Goal: Task Accomplishment & Management: Complete application form

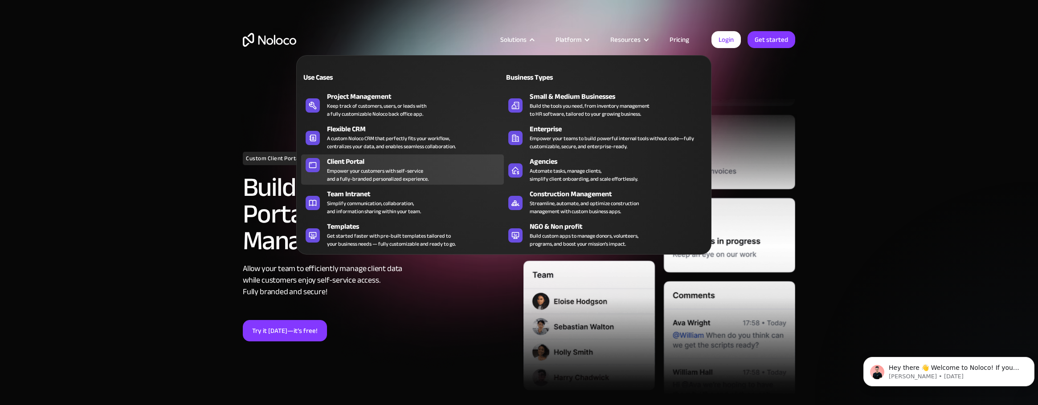
click at [368, 168] on div "Empower your customers with self-service and a fully-branded personalized exper…" at bounding box center [378, 175] width 102 height 16
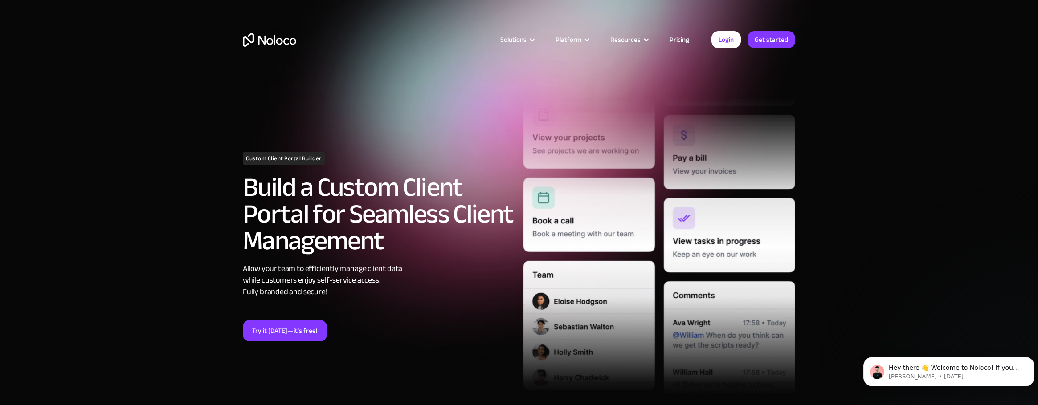
click at [685, 38] on link "Pricing" at bounding box center [679, 40] width 42 height 12
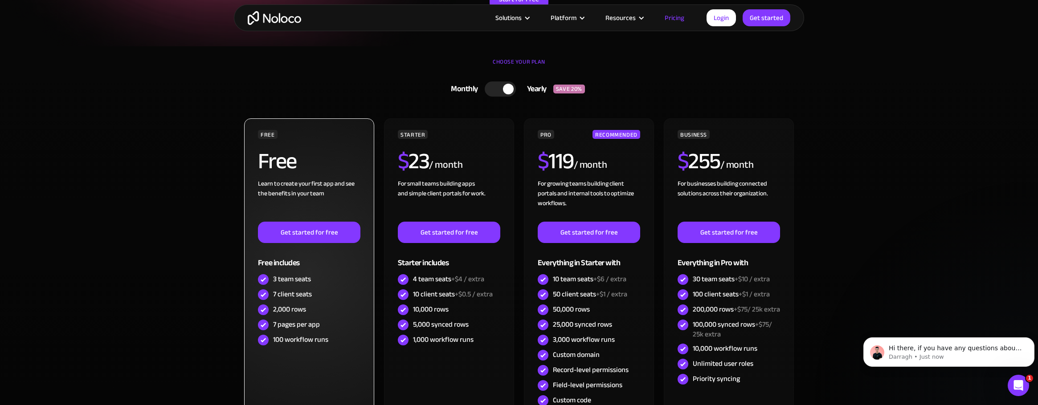
click at [336, 179] on div "Learn to create your first app and see the benefits in your team ‍" at bounding box center [309, 200] width 102 height 43
click at [324, 227] on link "Get started for free" at bounding box center [309, 232] width 102 height 21
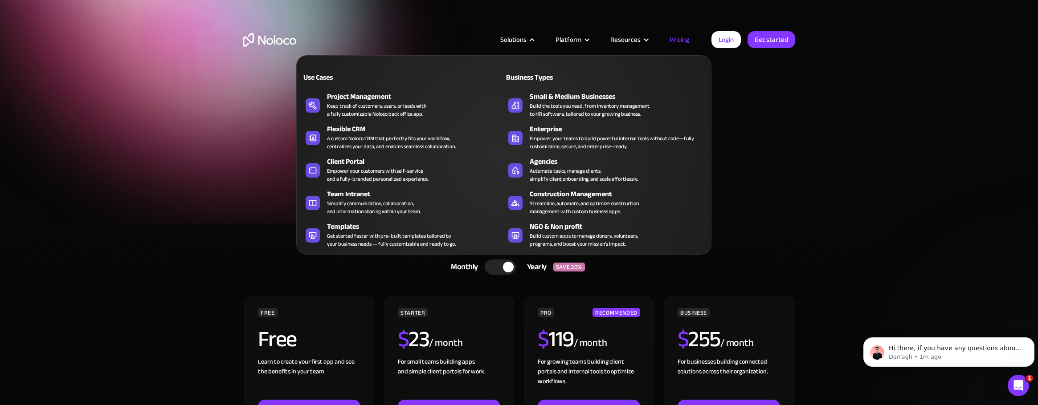
click at [540, 43] on nav "Use Cases Business Types Project Management Keep track of customers, users, or …" at bounding box center [503, 149] width 415 height 212
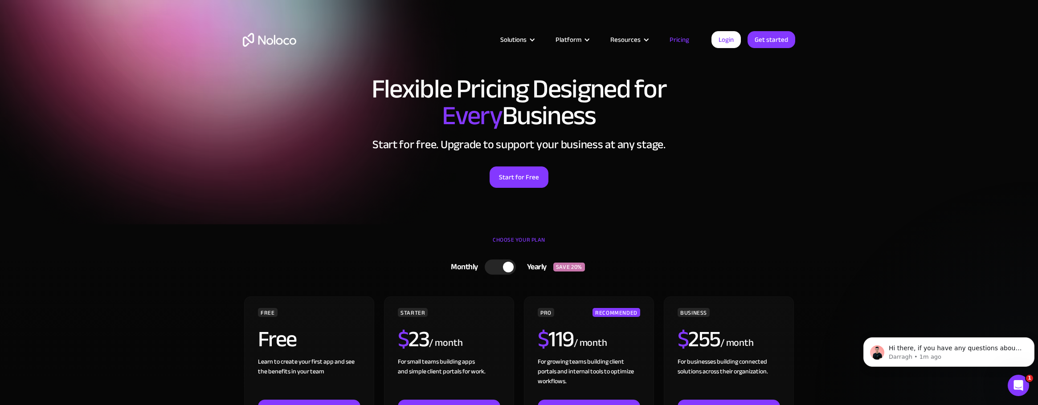
click at [877, 145] on section "Flexible Pricing Designed for Every Business Start for free. Upgrade to support…" at bounding box center [519, 112] width 1038 height 225
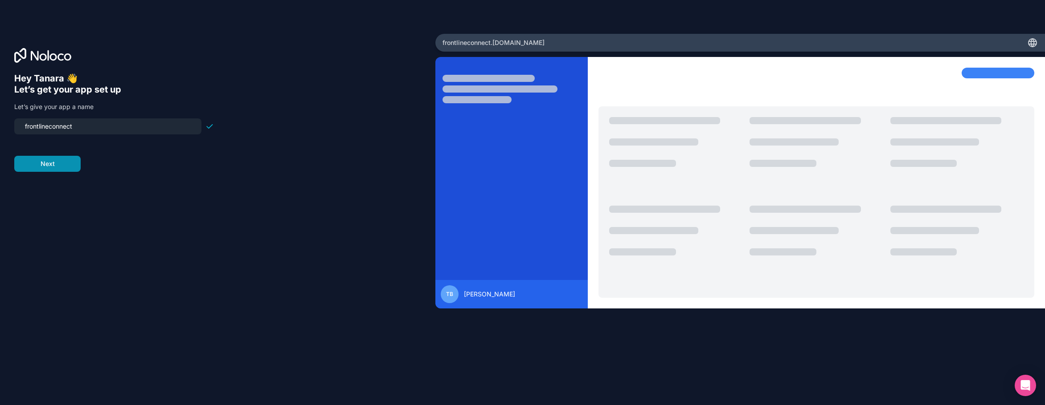
click at [41, 161] on button "Next" at bounding box center [47, 164] width 66 height 16
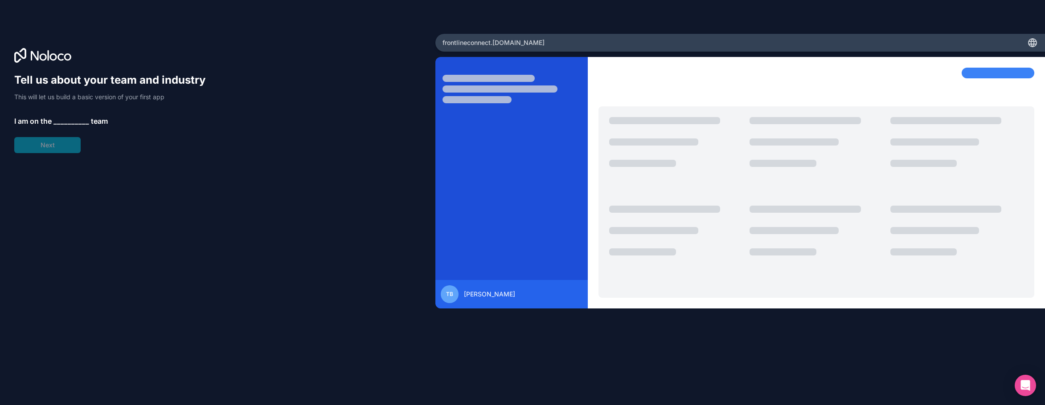
click at [62, 122] on span "__________" at bounding box center [71, 121] width 36 height 11
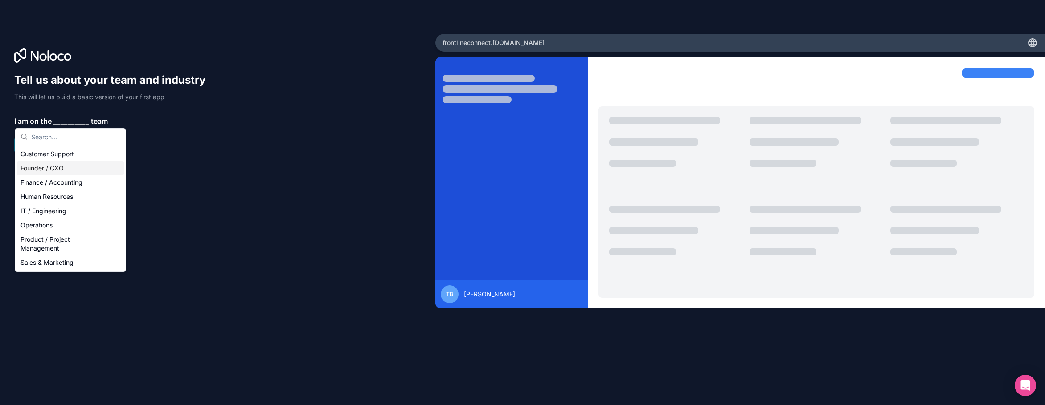
click at [59, 174] on div "Founder / CXO" at bounding box center [70, 168] width 107 height 14
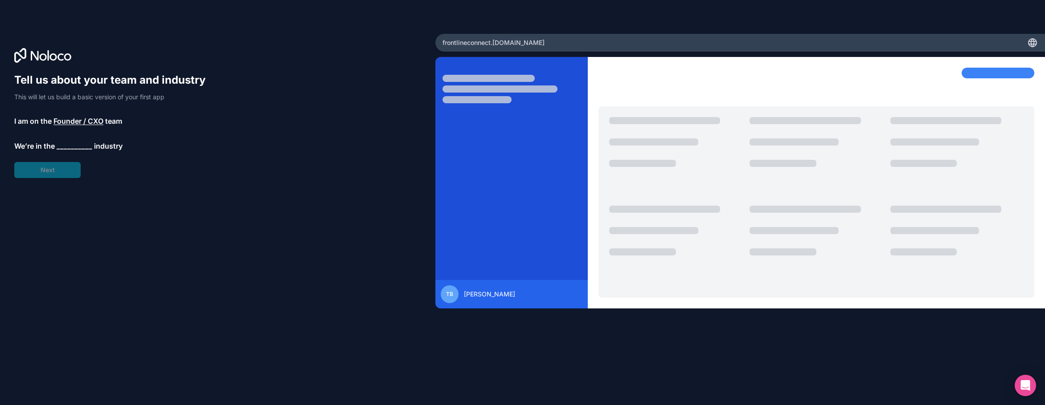
click at [60, 151] on span "__________" at bounding box center [75, 146] width 36 height 11
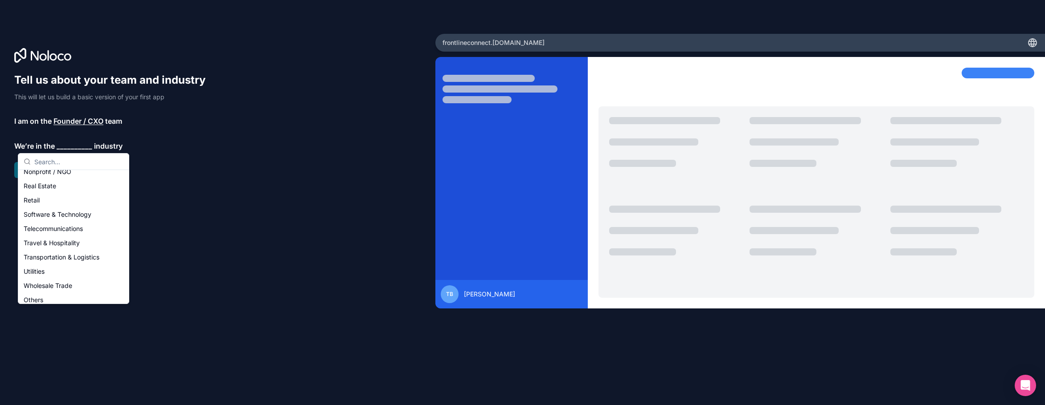
scroll to position [184, 0]
click at [75, 211] on div "Software & Technology" at bounding box center [73, 209] width 107 height 14
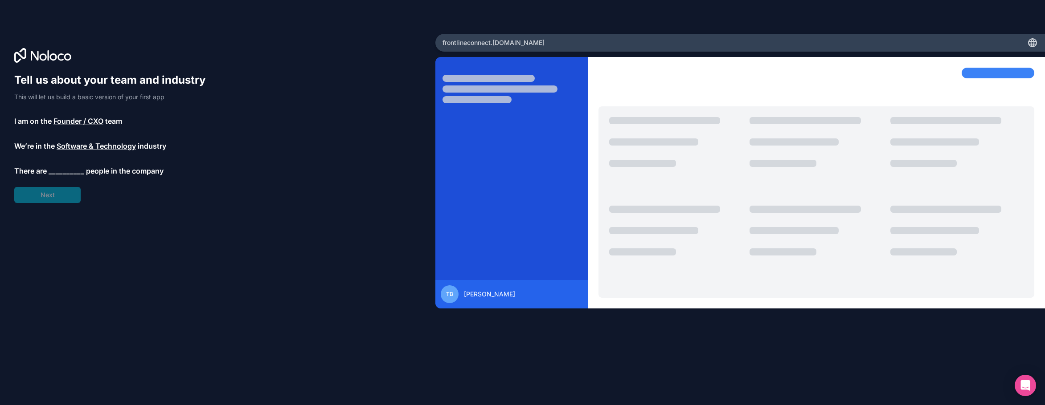
click at [63, 168] on span "__________" at bounding box center [67, 171] width 36 height 11
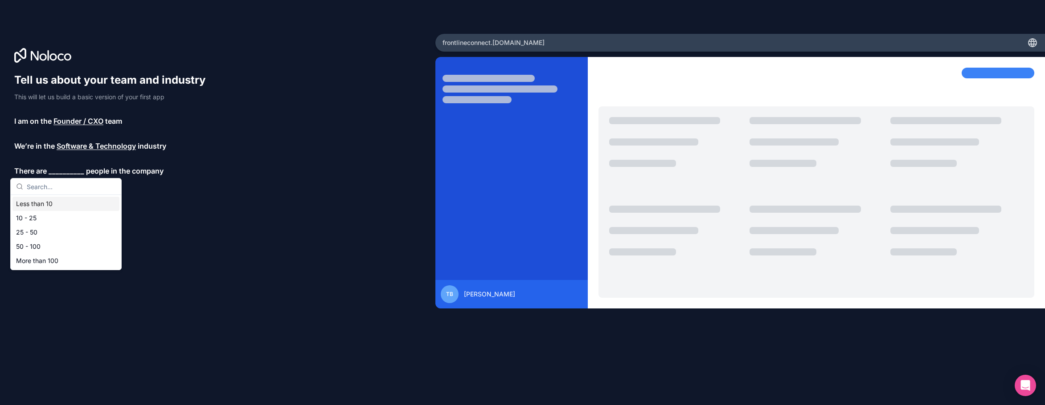
click at [56, 201] on div "Less than 10" at bounding box center [65, 204] width 107 height 14
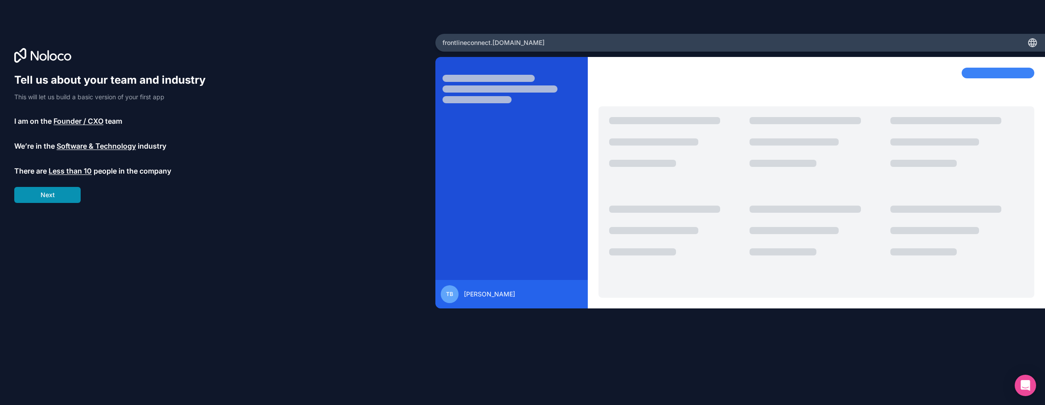
click at [59, 189] on button "Next" at bounding box center [47, 195] width 66 height 16
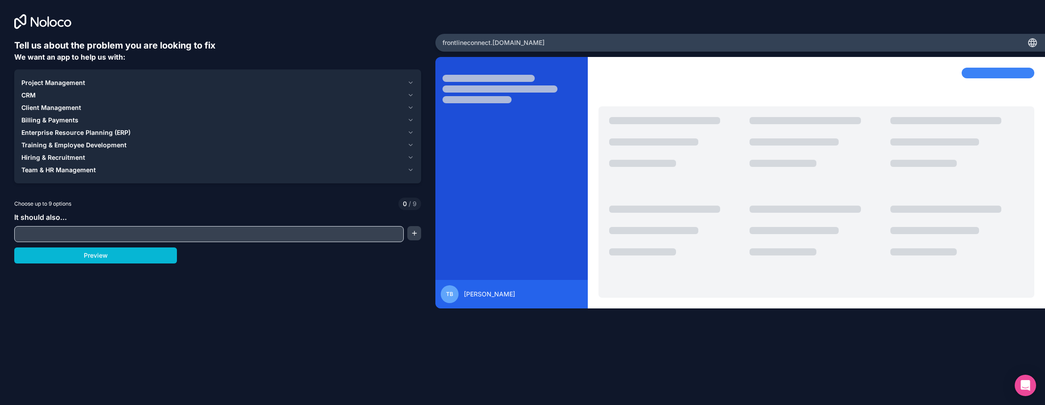
click at [90, 103] on div "Client Management" at bounding box center [212, 107] width 382 height 9
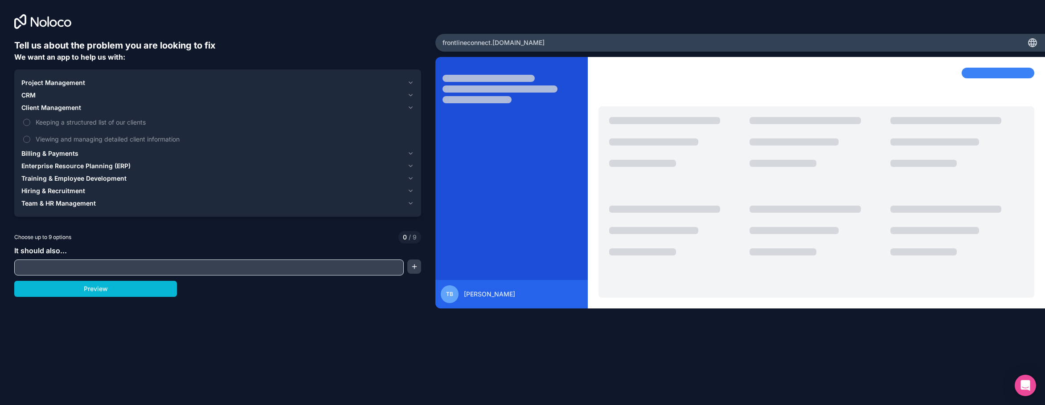
click at [90, 103] on div "Client Management" at bounding box center [212, 107] width 382 height 9
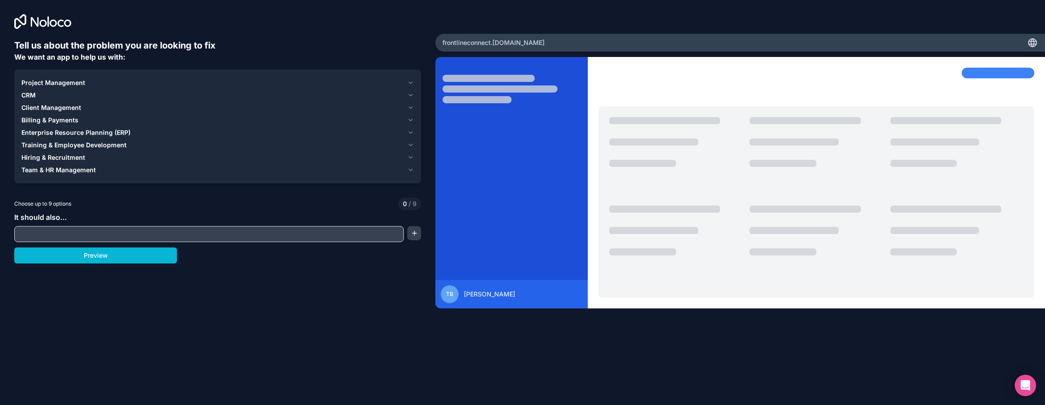
click at [84, 118] on div "Billing & Payments" at bounding box center [212, 120] width 382 height 9
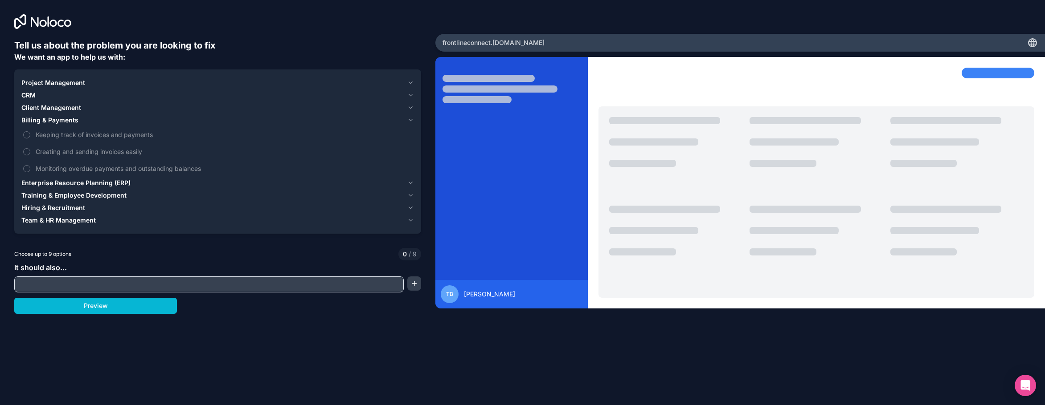
click at [84, 118] on div "Billing & Payments" at bounding box center [212, 120] width 382 height 9
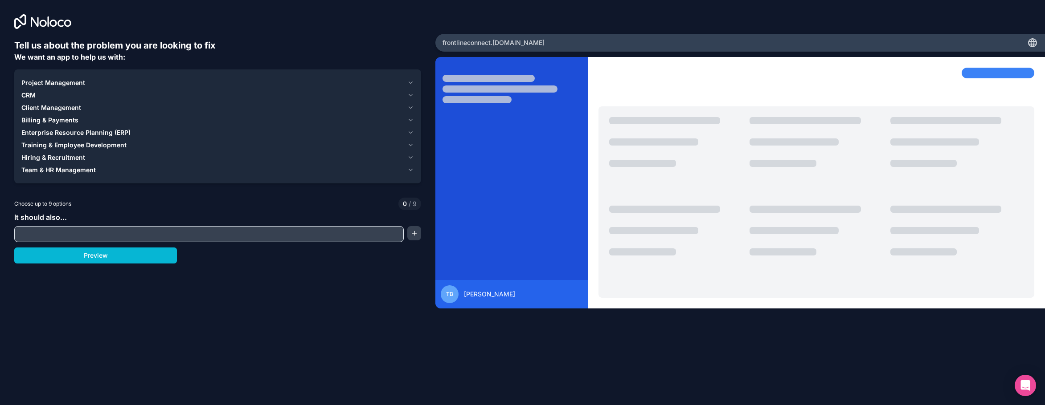
click at [83, 121] on div "Billing & Payments" at bounding box center [212, 120] width 382 height 9
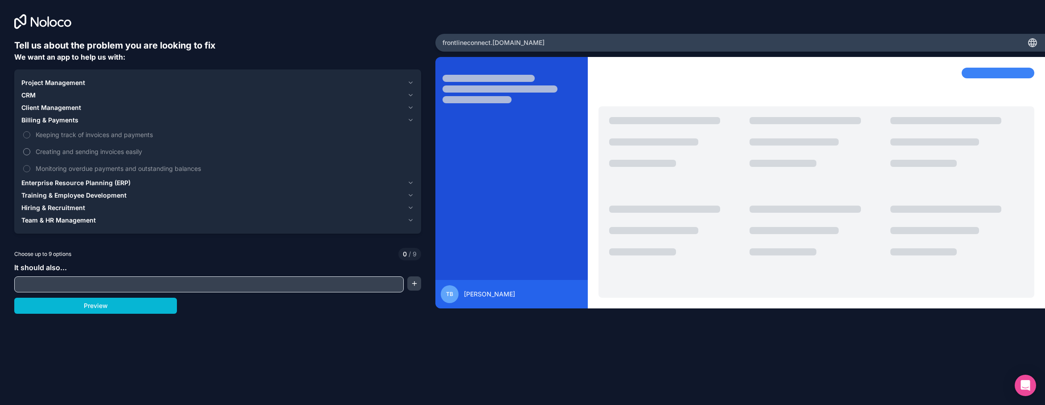
click at [81, 149] on span "Creating and sending invoices easily" at bounding box center [224, 151] width 376 height 9
click at [30, 149] on button "Creating and sending invoices easily" at bounding box center [26, 151] width 7 height 7
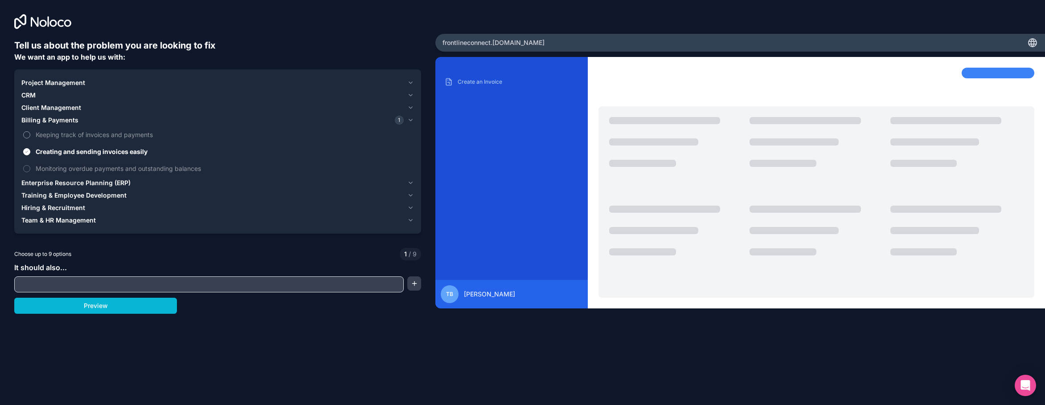
click at [82, 137] on span "Keeping track of invoices and payments" at bounding box center [224, 134] width 376 height 9
click at [30, 137] on button "Keeping track of invoices and payments" at bounding box center [26, 134] width 7 height 7
click at [80, 126] on button "Billing & Payments 2" at bounding box center [217, 120] width 392 height 12
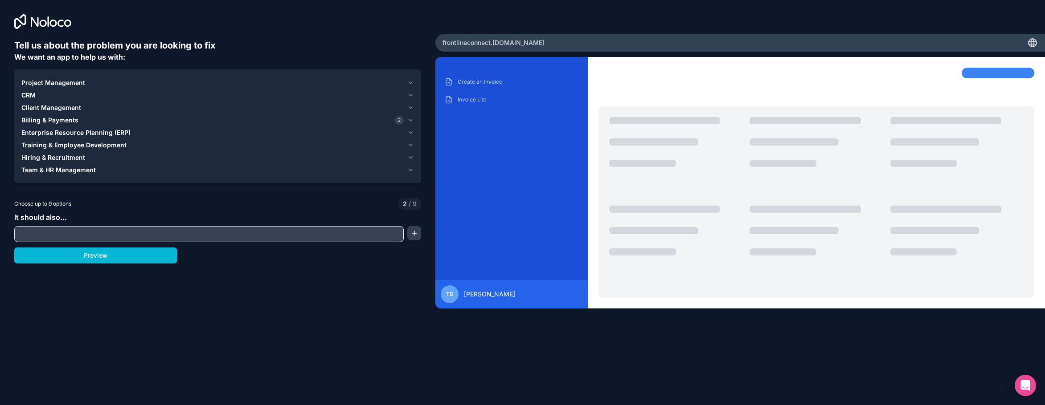
click at [63, 105] on span "Client Management" at bounding box center [51, 107] width 60 height 9
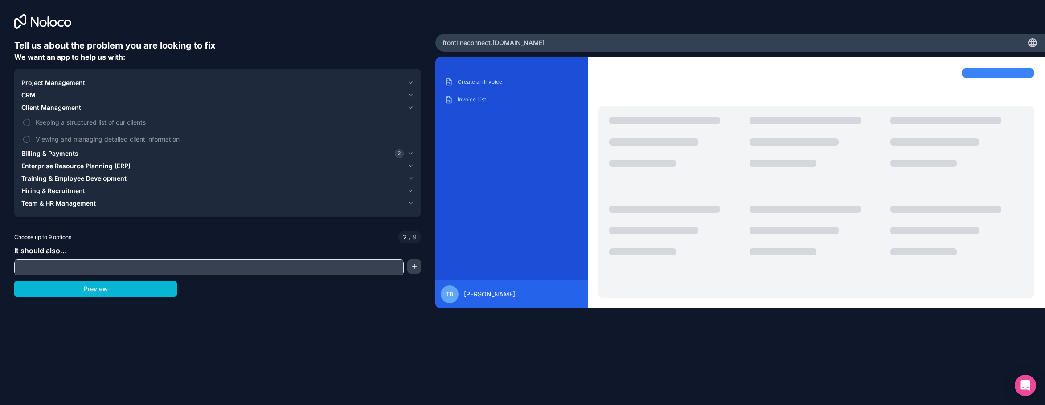
click at [61, 96] on div "CRM" at bounding box center [212, 95] width 382 height 9
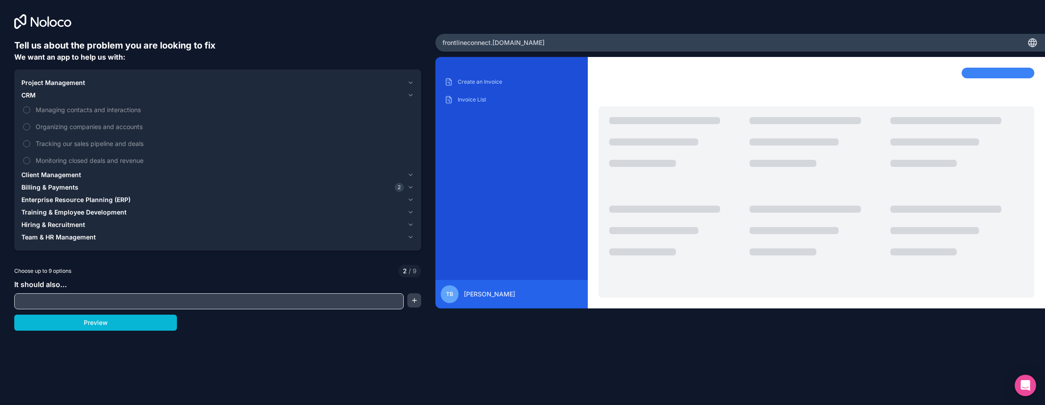
click at [69, 98] on div "CRM" at bounding box center [212, 95] width 382 height 9
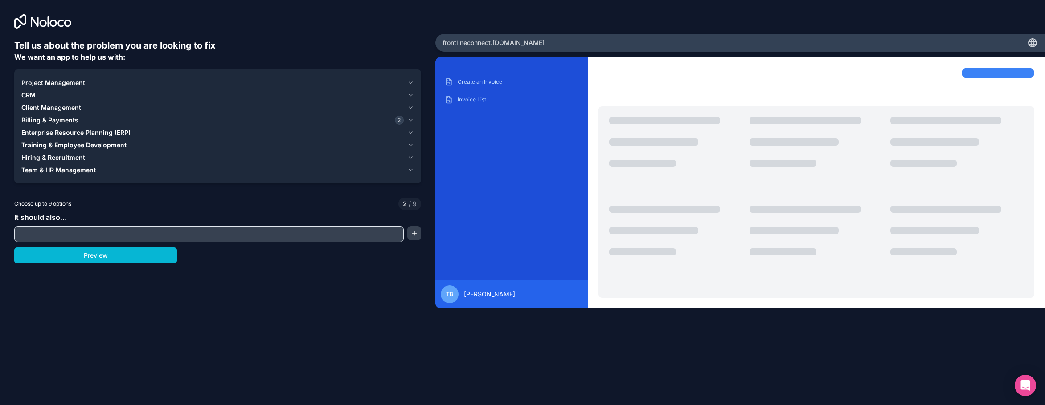
click at [69, 82] on span "Project Management" at bounding box center [53, 82] width 64 height 9
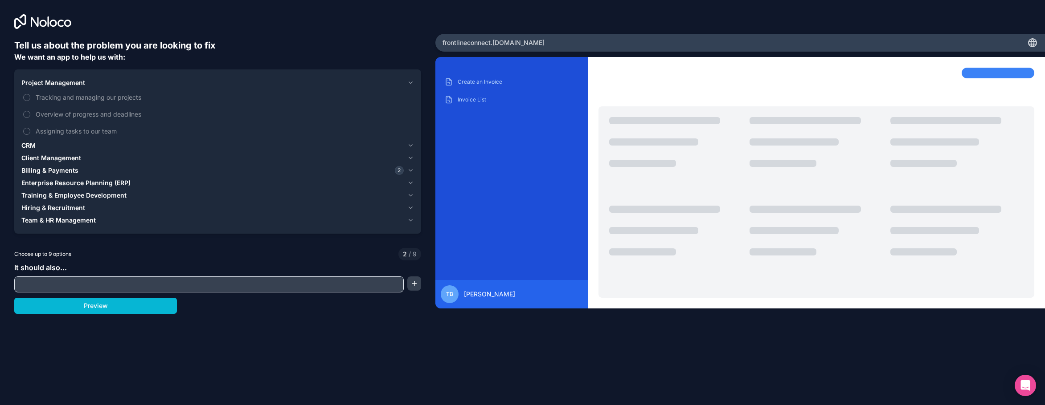
click at [83, 196] on span "Training & Employee Development" at bounding box center [73, 195] width 105 height 9
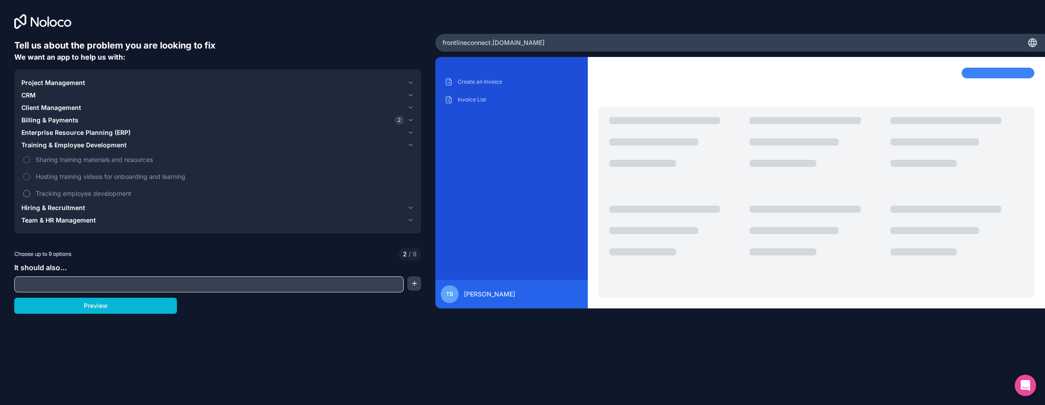
click at [87, 197] on span "Tracking employee development" at bounding box center [224, 193] width 376 height 9
click at [30, 197] on button "Tracking employee development" at bounding box center [26, 193] width 7 height 7
click at [87, 195] on span "Tracking employee development" at bounding box center [224, 193] width 376 height 9
click at [30, 195] on button "Tracking employee development" at bounding box center [26, 193] width 7 height 7
click at [86, 176] on span "Hosting training videos for onboarding and learning" at bounding box center [224, 176] width 376 height 9
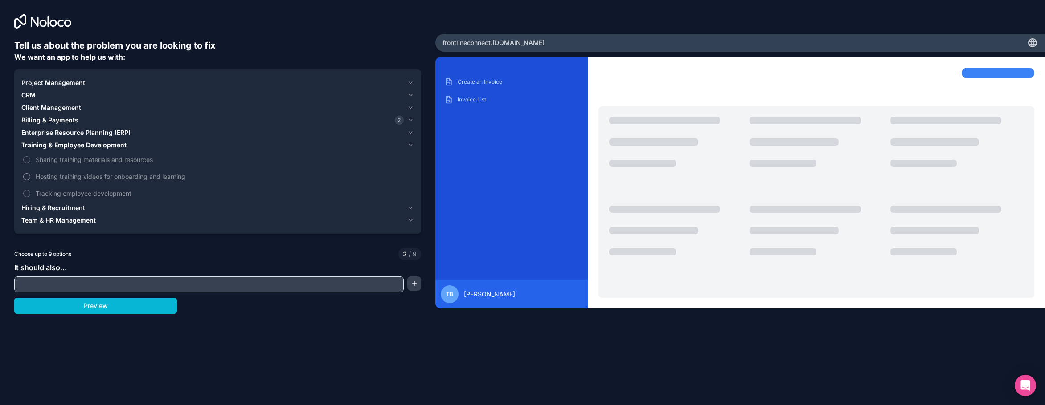
click at [30, 176] on button "Hosting training videos for onboarding and learning" at bounding box center [26, 176] width 7 height 7
click at [86, 176] on span "Hosting training videos for onboarding and learning" at bounding box center [224, 176] width 376 height 9
click at [30, 176] on button "Hosting training videos for onboarding and learning" at bounding box center [26, 176] width 7 height 7
click at [91, 208] on div "Hiring & Recruitment" at bounding box center [212, 208] width 382 height 9
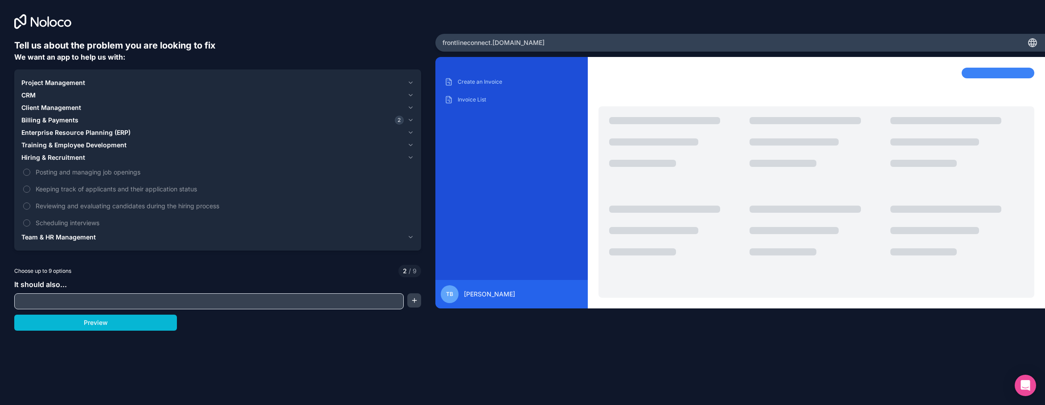
click at [94, 237] on span "Team & HR Management" at bounding box center [58, 237] width 74 height 9
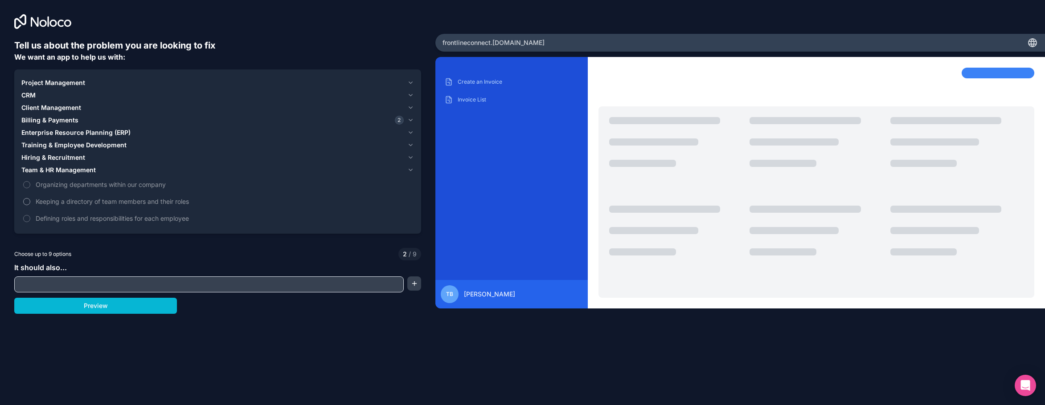
click at [94, 201] on span "Keeping a directory of team members and their roles" at bounding box center [224, 201] width 376 height 9
click at [30, 201] on button "Keeping a directory of team members and their roles" at bounding box center [26, 201] width 7 height 7
click at [99, 215] on span "Defining roles and responsibilities for each employee" at bounding box center [224, 218] width 376 height 9
click at [30, 215] on button "Defining roles and responsibilities for each employee" at bounding box center [26, 218] width 7 height 7
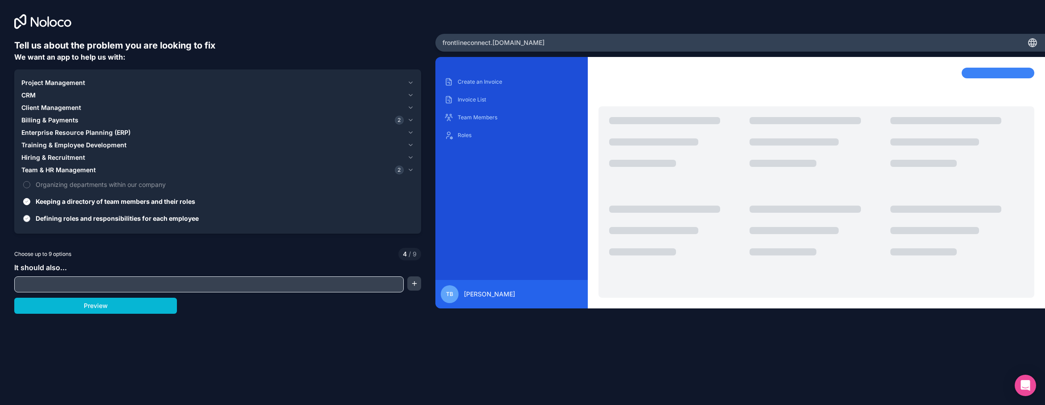
click at [99, 215] on span "Defining roles and responsibilities for each employee" at bounding box center [224, 218] width 376 height 9
click at [30, 215] on button "Defining roles and responsibilities for each employee" at bounding box center [26, 218] width 7 height 7
click at [94, 182] on span "Organizing departments within our company" at bounding box center [224, 184] width 376 height 9
click at [30, 182] on button "Organizing departments within our company" at bounding box center [26, 184] width 7 height 7
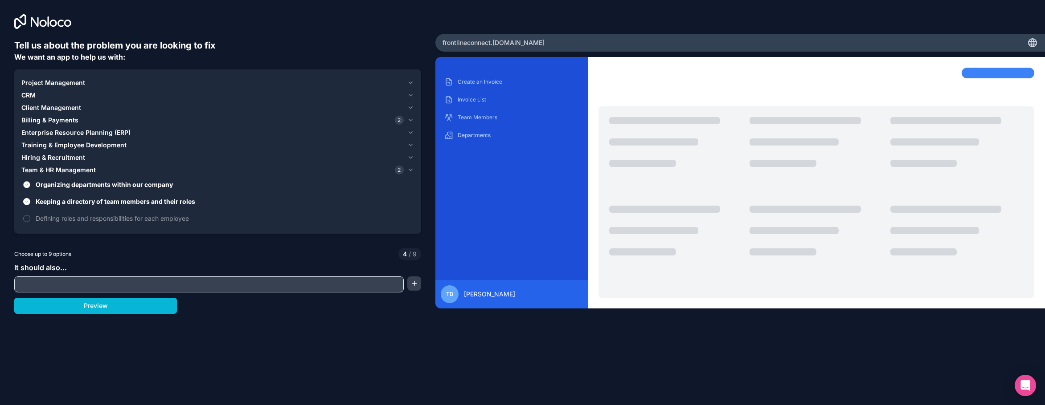
click at [94, 182] on span "Organizing departments within our company" at bounding box center [224, 184] width 376 height 9
click at [30, 182] on button "Organizing departments within our company" at bounding box center [26, 184] width 7 height 7
click at [94, 182] on span "Organizing departments within our company" at bounding box center [224, 184] width 376 height 9
click at [30, 182] on button "Organizing departments within our company" at bounding box center [26, 184] width 7 height 7
click at [81, 181] on span "Organizing departments within our company" at bounding box center [224, 184] width 376 height 9
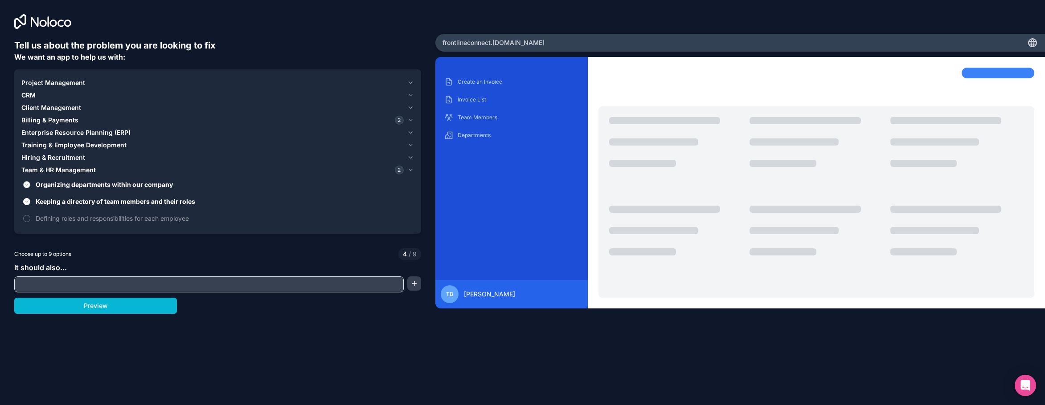
click at [30, 181] on button "Organizing departments within our company" at bounding box center [26, 184] width 7 height 7
click at [111, 279] on input "text" at bounding box center [208, 284] width 385 height 12
click at [470, 87] on div "Create an Invoice" at bounding box center [511, 82] width 138 height 14
click at [45, 115] on button "Billing & Payments 2" at bounding box center [217, 120] width 392 height 12
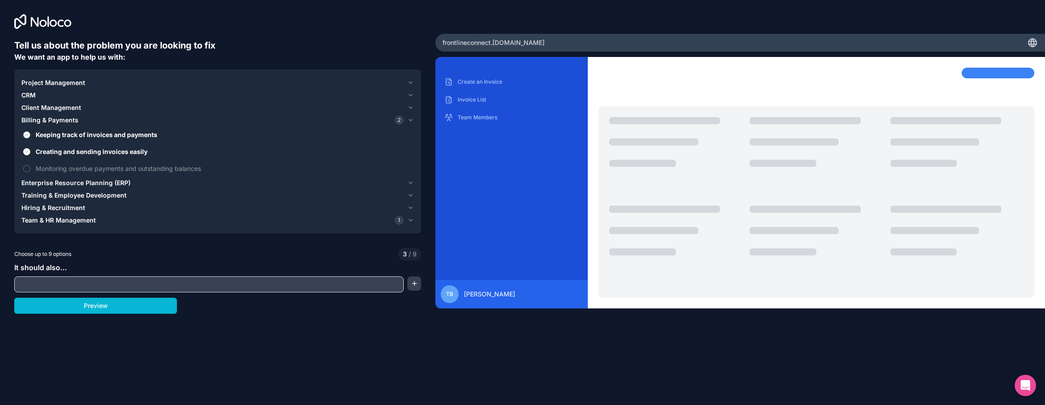
click at [54, 135] on span "Keeping track of invoices and payments" at bounding box center [224, 134] width 376 height 9
click at [30, 135] on button "Keeping track of invoices and payments" at bounding box center [26, 134] width 7 height 7
click at [53, 154] on span "Creating and sending invoices easily" at bounding box center [224, 151] width 376 height 9
click at [30, 154] on button "Creating and sending invoices easily" at bounding box center [26, 151] width 7 height 7
click at [79, 281] on input "text" at bounding box center [208, 284] width 385 height 12
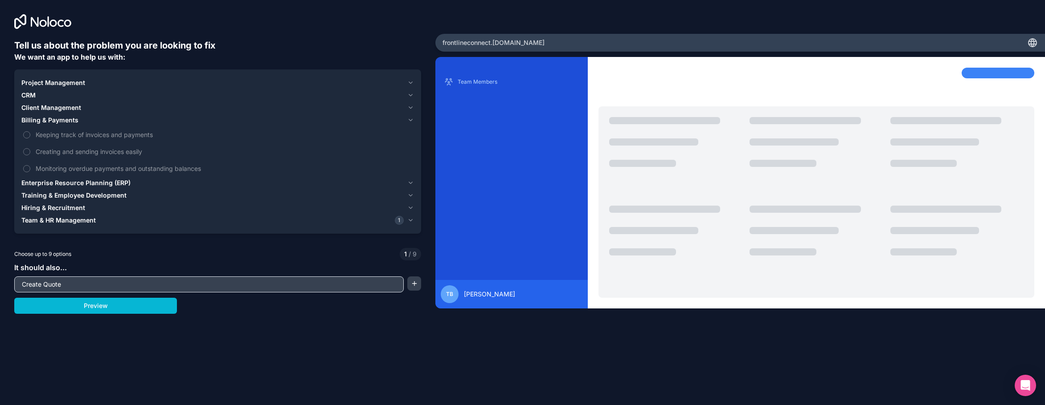
type input "Create Quote"
click at [413, 282] on button "button" at bounding box center [414, 284] width 14 height 14
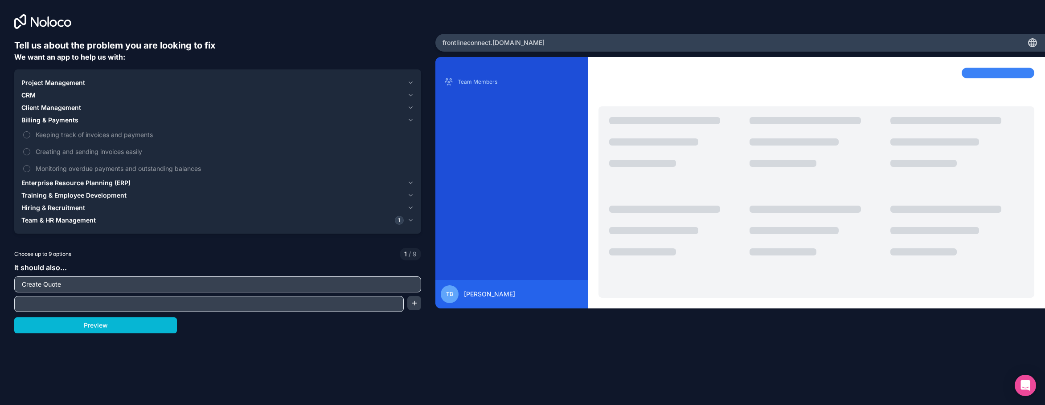
click at [127, 300] on input "text" at bounding box center [208, 304] width 385 height 12
type input "Maintenance"
click at [410, 306] on button "button" at bounding box center [414, 303] width 14 height 14
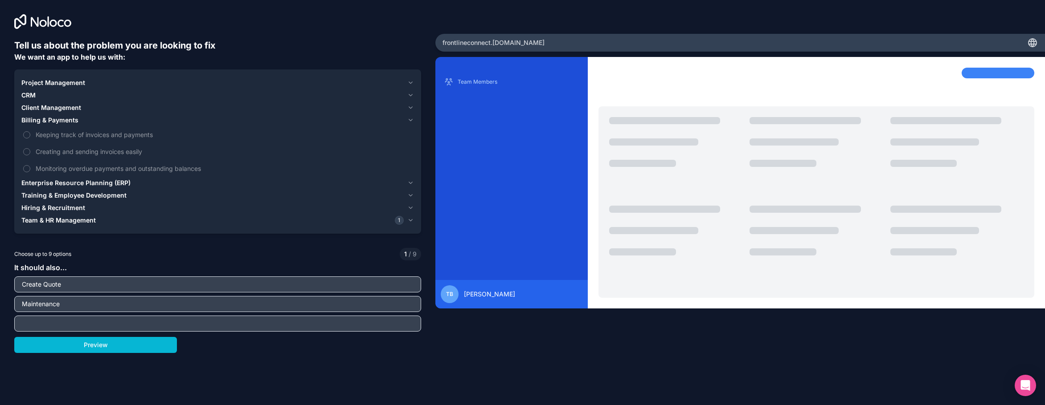
click at [136, 323] on input "text" at bounding box center [217, 324] width 402 height 12
type input "Feedback"
click at [372, 350] on div "Preview" at bounding box center [217, 345] width 407 height 16
click at [366, 309] on input "Maintenance" at bounding box center [217, 304] width 402 height 12
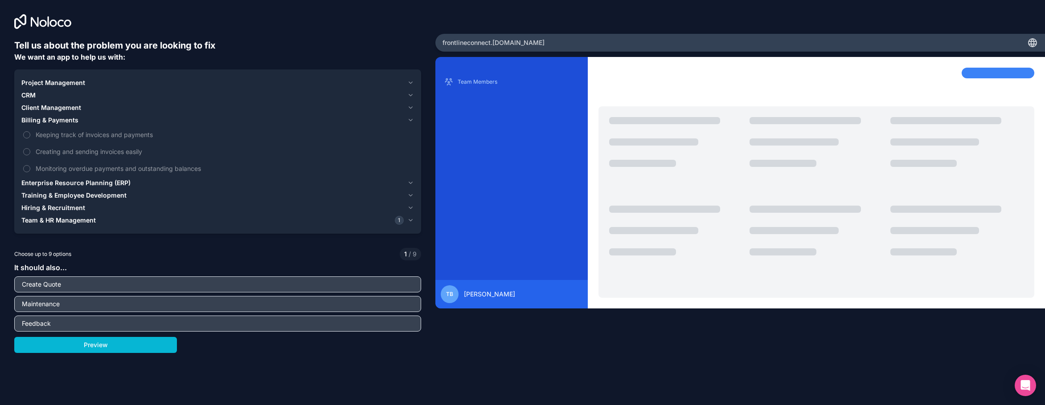
click at [362, 316] on div "Feedback" at bounding box center [217, 324] width 407 height 16
click at [360, 321] on input "Feedback" at bounding box center [217, 324] width 402 height 12
click at [405, 251] on span "1" at bounding box center [405, 254] width 3 height 9
click at [396, 291] on div "Create Quote" at bounding box center [217, 285] width 407 height 16
click at [61, 121] on span "Billing & Payments" at bounding box center [49, 120] width 57 height 9
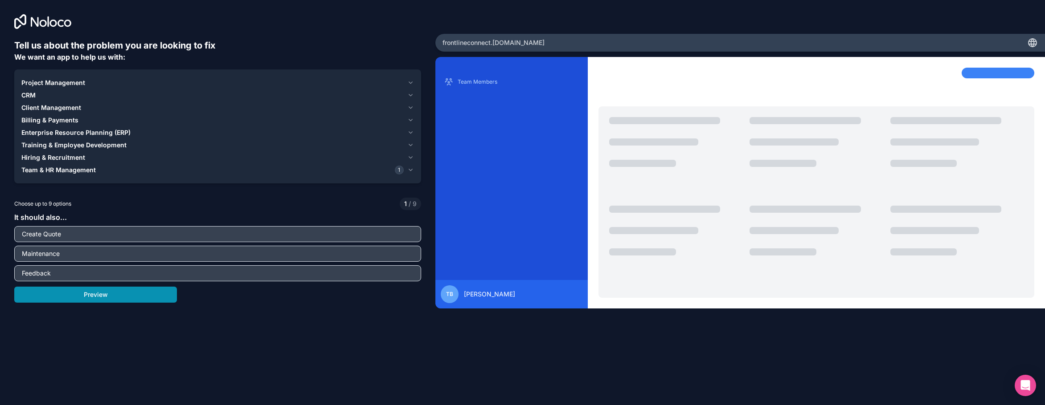
click at [170, 295] on button "Preview" at bounding box center [95, 295] width 163 height 16
click at [78, 116] on div "Billing & Payments" at bounding box center [212, 120] width 382 height 9
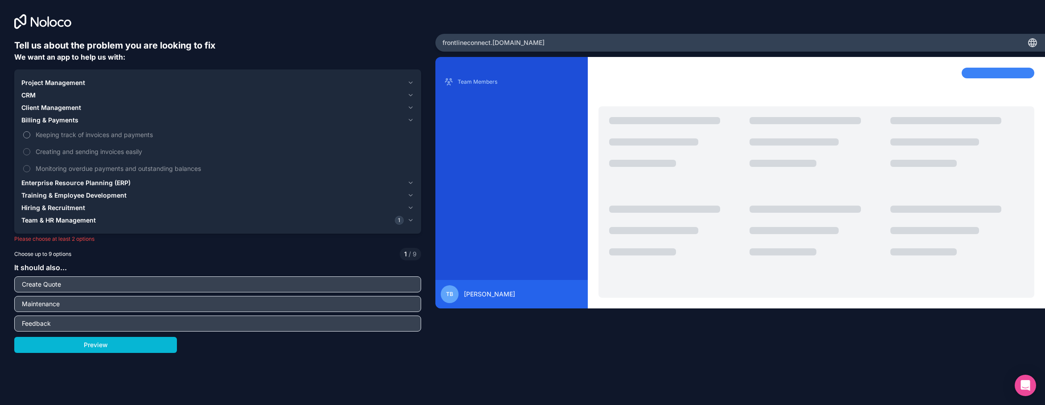
click at [72, 134] on span "Keeping track of invoices and payments" at bounding box center [224, 134] width 376 height 9
click at [30, 134] on button "Keeping track of invoices and payments" at bounding box center [26, 134] width 7 height 7
click at [58, 96] on div "CRM" at bounding box center [212, 95] width 382 height 9
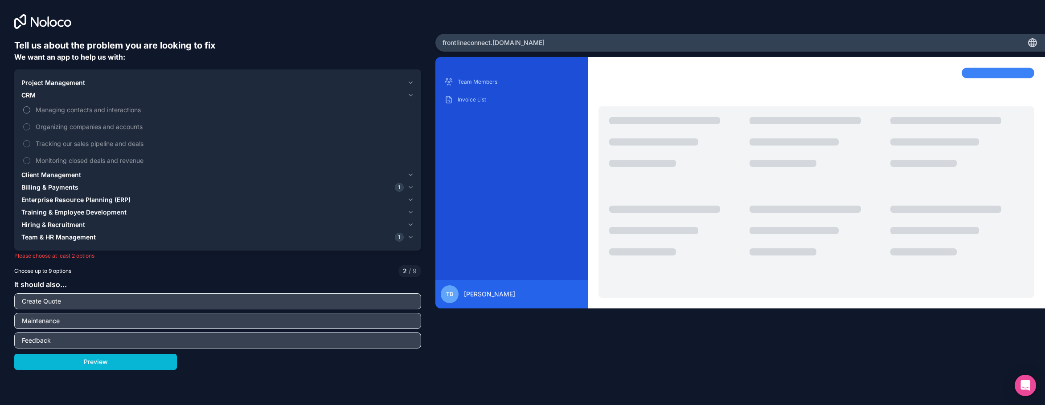
click at [71, 105] on label "Managing contacts and interactions" at bounding box center [217, 110] width 392 height 16
click at [30, 106] on button "Managing contacts and interactions" at bounding box center [26, 109] width 7 height 7
click at [88, 234] on span "Team & HR Management" at bounding box center [58, 237] width 74 height 9
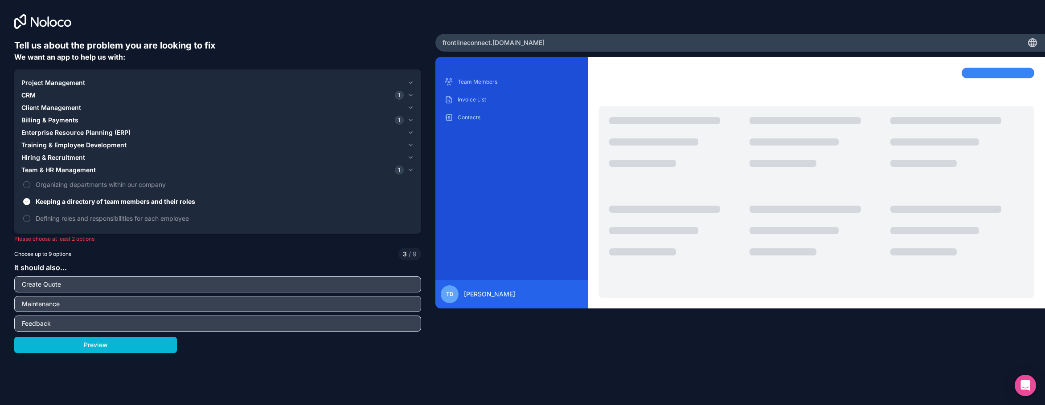
click at [53, 154] on span "Hiring & Recruitment" at bounding box center [53, 157] width 64 height 9
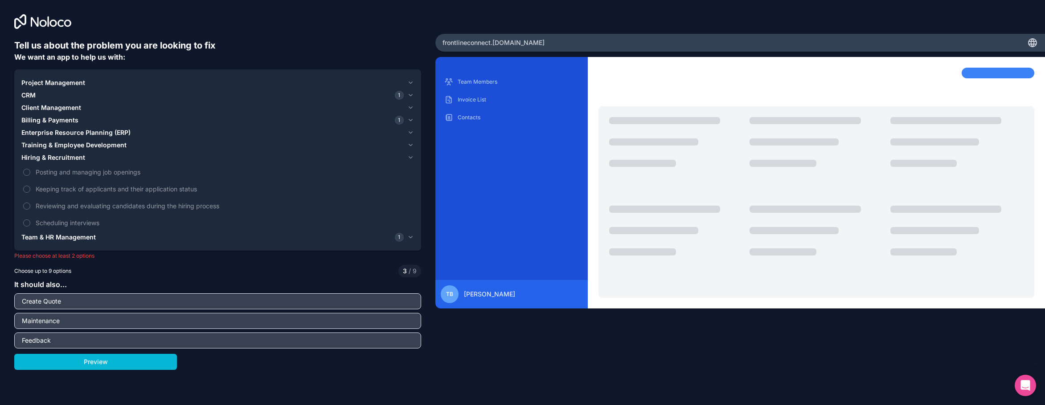
click at [79, 146] on span "Training & Employee Development" at bounding box center [73, 145] width 105 height 9
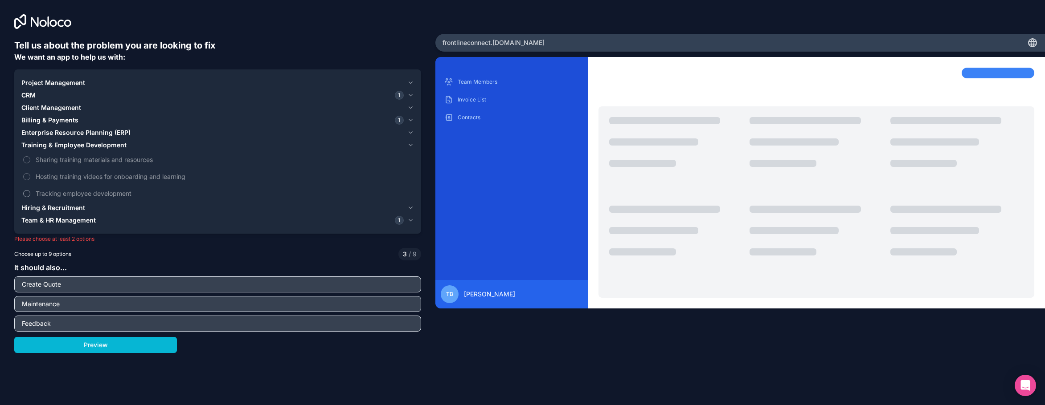
click at [83, 196] on span "Tracking employee development" at bounding box center [224, 193] width 376 height 9
click at [30, 196] on button "Tracking employee development" at bounding box center [26, 193] width 7 height 7
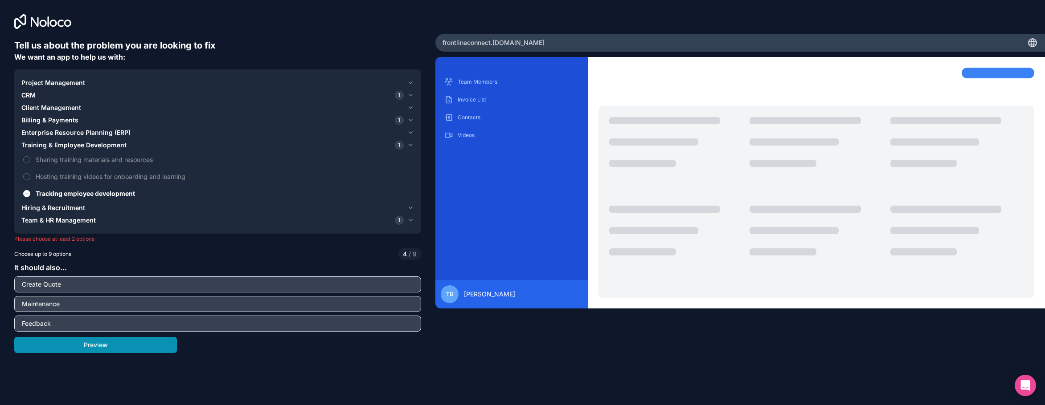
click at [132, 344] on button "Preview" at bounding box center [95, 345] width 163 height 16
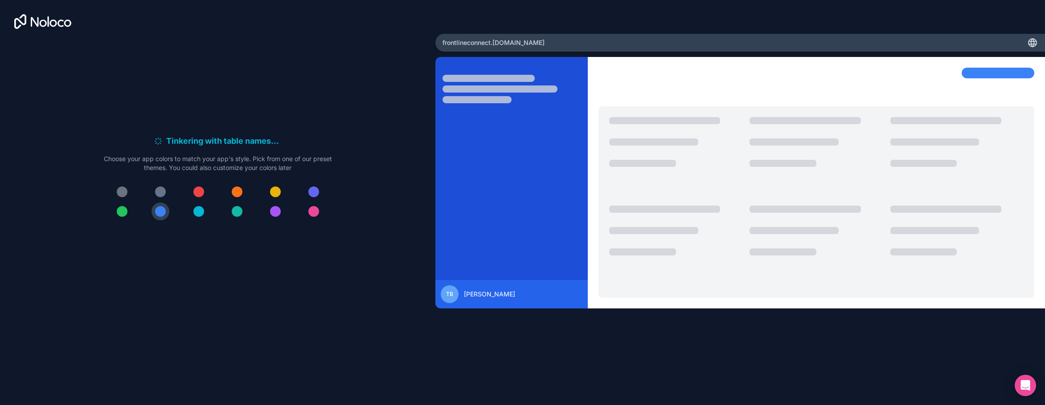
click at [123, 195] on div at bounding box center [122, 192] width 11 height 11
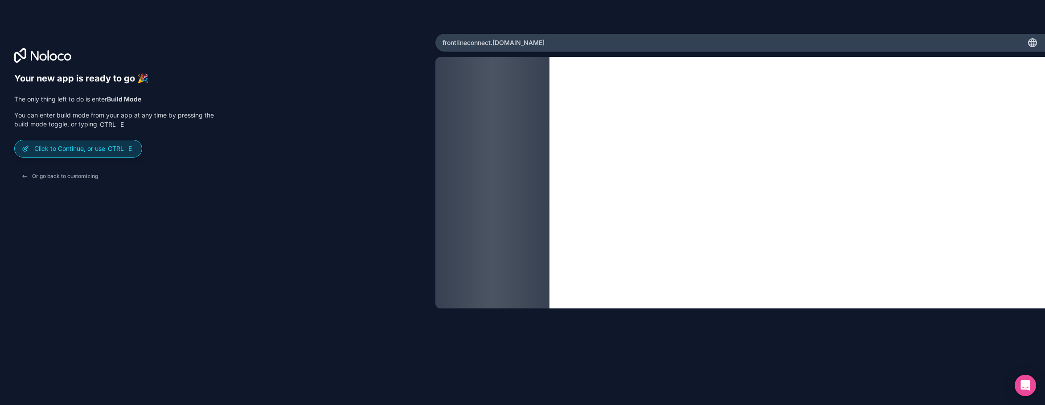
click at [86, 148] on p "Click to Continue, or use Ctrl E" at bounding box center [84, 148] width 100 height 9
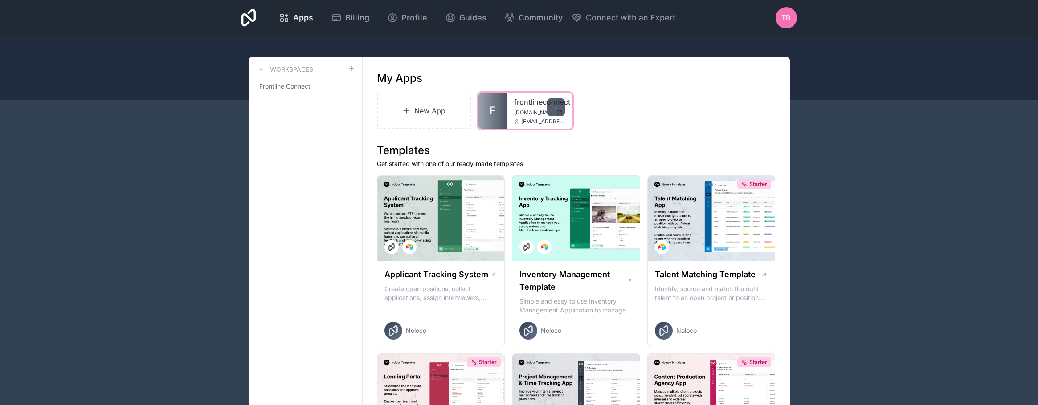
click at [553, 107] on icon at bounding box center [555, 107] width 7 height 7
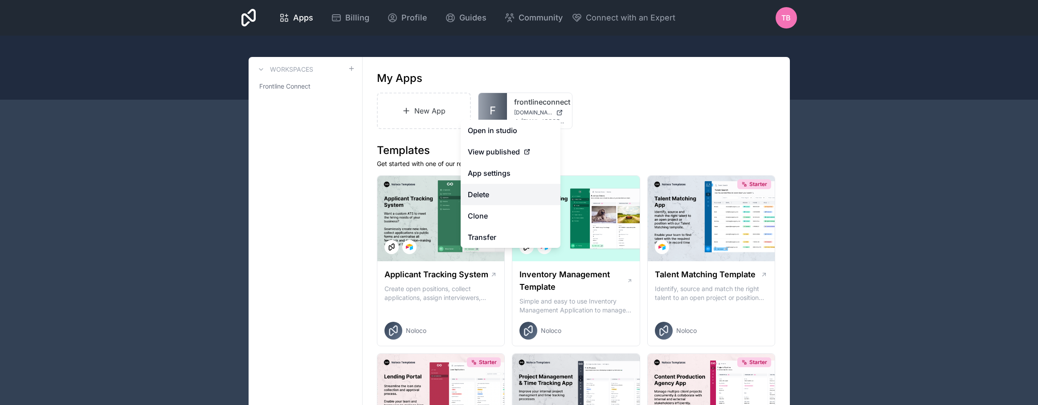
click at [484, 202] on button "Delete" at bounding box center [511, 194] width 100 height 21
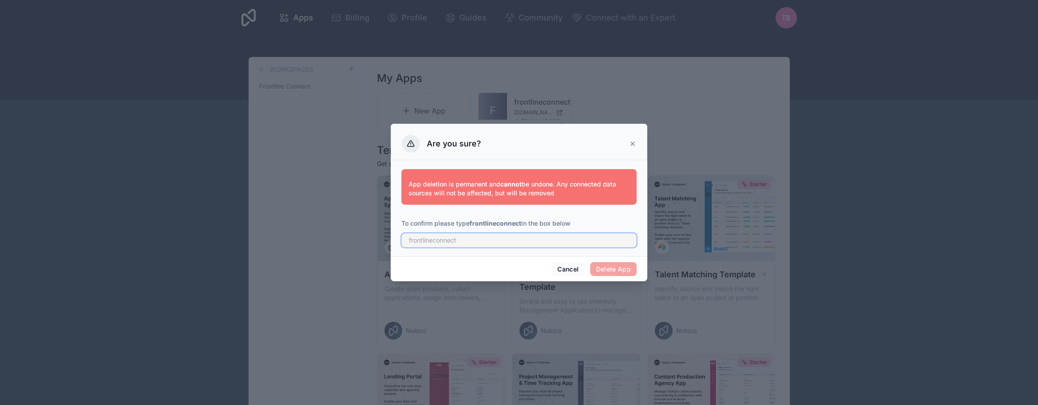
click at [568, 236] on input "text" at bounding box center [518, 240] width 235 height 14
type input "frontlineconnect"
click at [615, 268] on button "Delete App" at bounding box center [613, 269] width 47 height 14
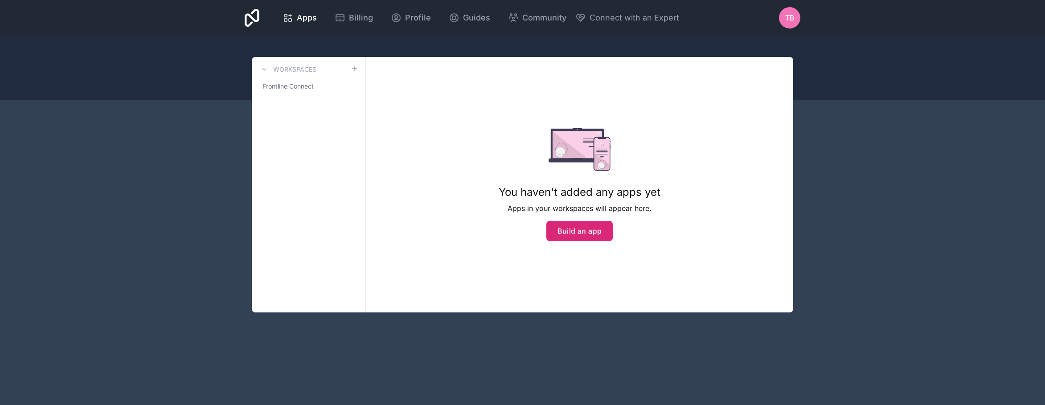
click at [564, 231] on button "Build an app" at bounding box center [579, 231] width 67 height 20
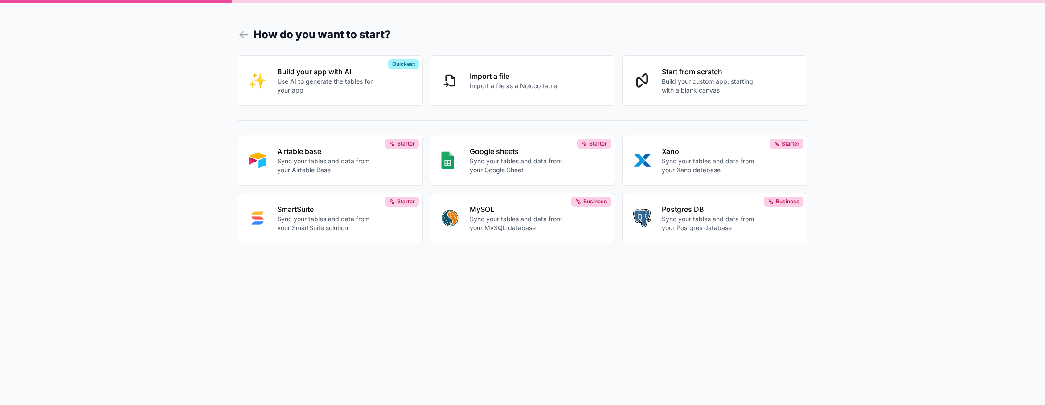
drag, startPoint x: 309, startPoint y: 98, endPoint x: 323, endPoint y: 123, distance: 28.9
click at [323, 123] on div "Build your app with AI Use AI to generate the tables for your app Quickest Impo…" at bounding box center [522, 149] width 570 height 188
